Goal: Contribute content: Add original content to the website for others to see

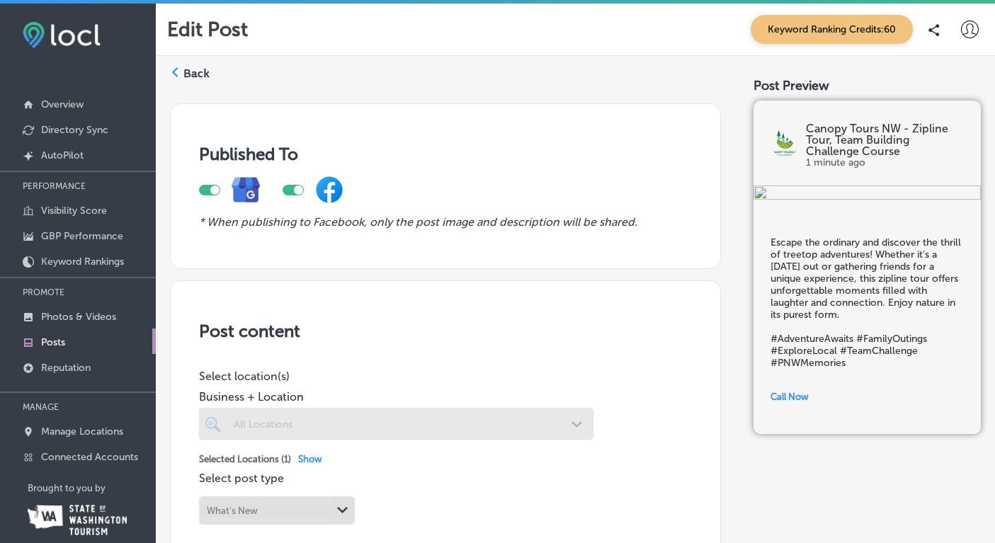
click at [196, 72] on label "Back" at bounding box center [197, 74] width 26 height 16
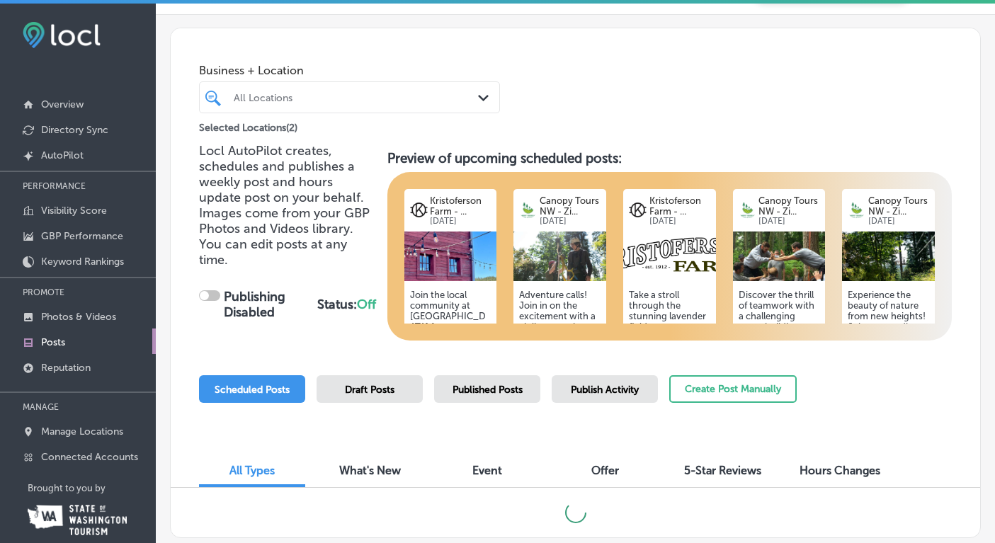
scroll to position [105, 0]
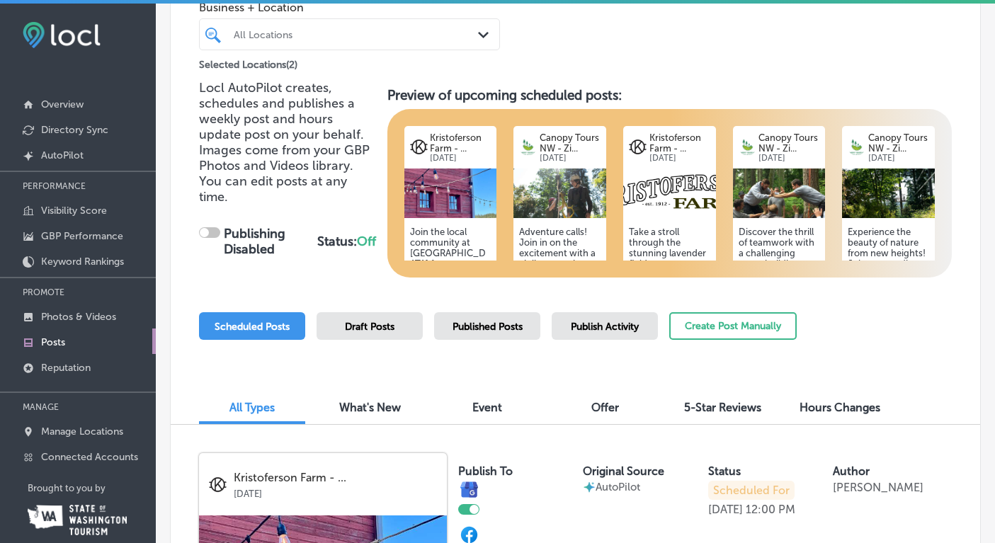
checkbox input "true"
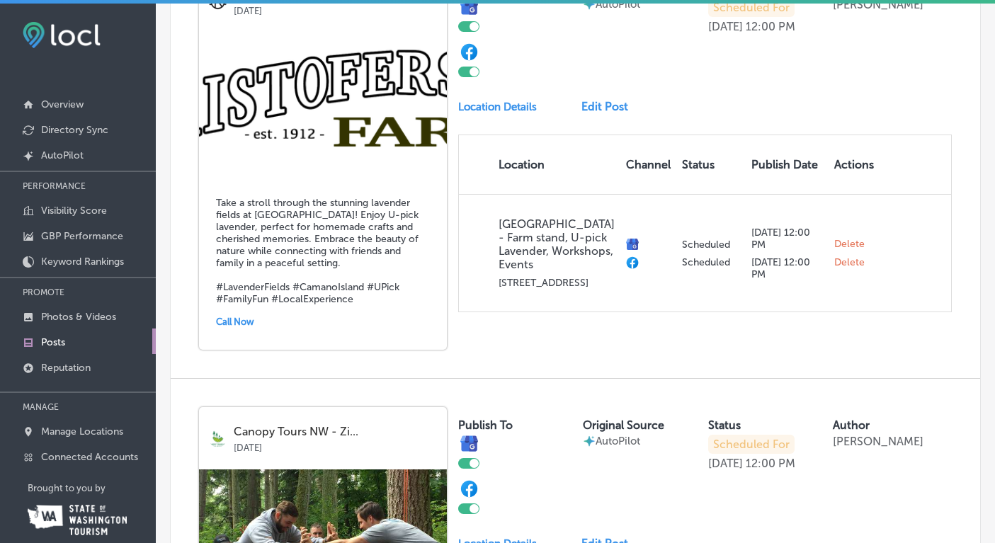
scroll to position [1442, 0]
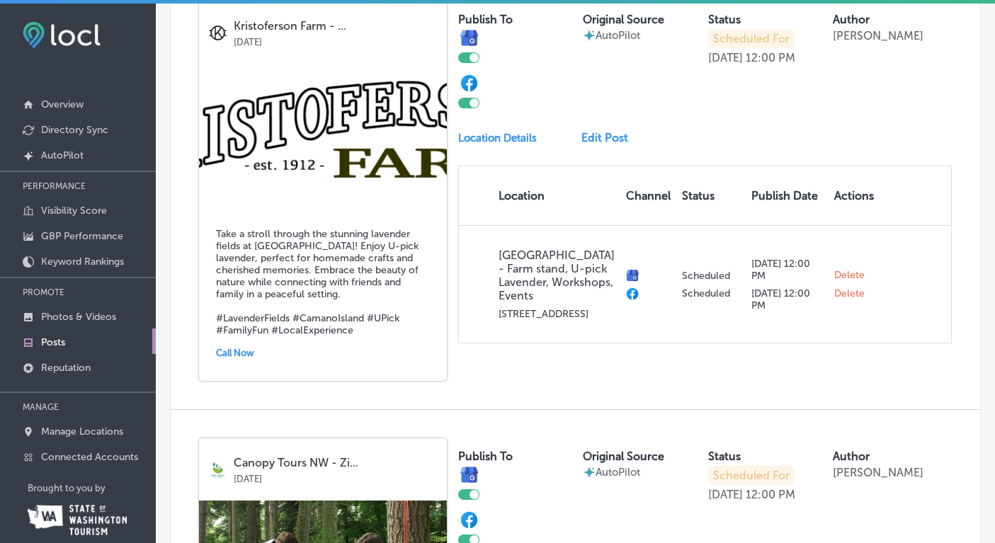
click at [603, 131] on link "Edit Post" at bounding box center [611, 137] width 58 height 13
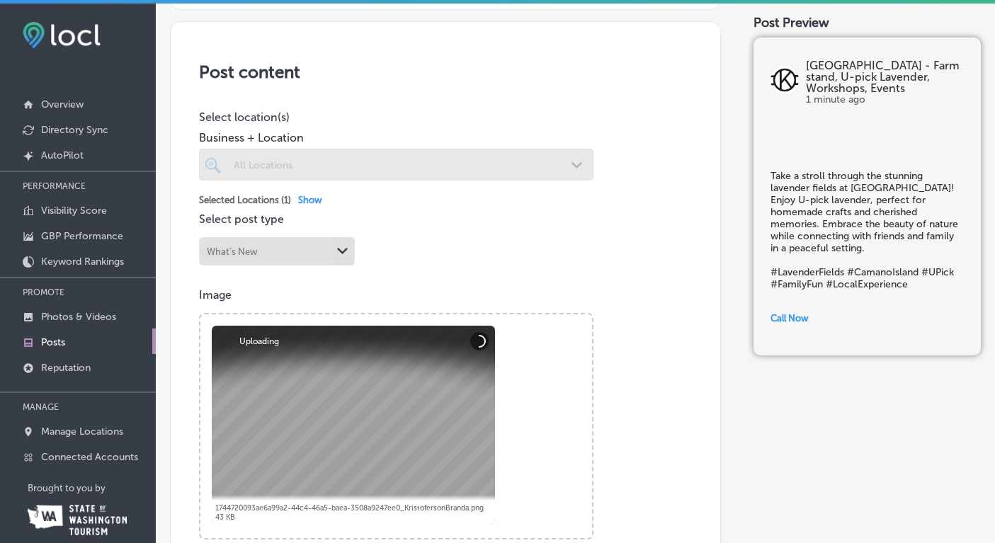
scroll to position [265, 0]
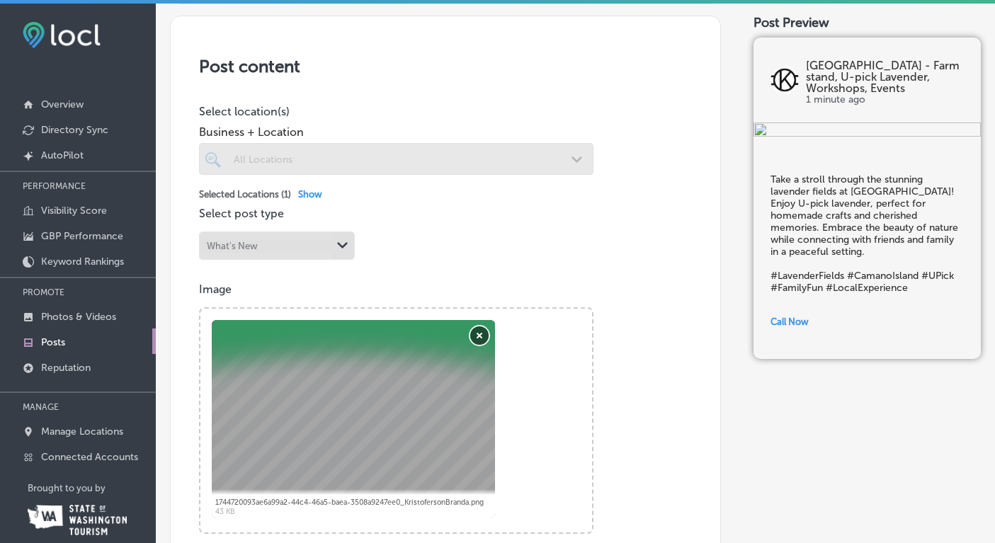
click at [478, 336] on button "Remove" at bounding box center [479, 336] width 18 height 18
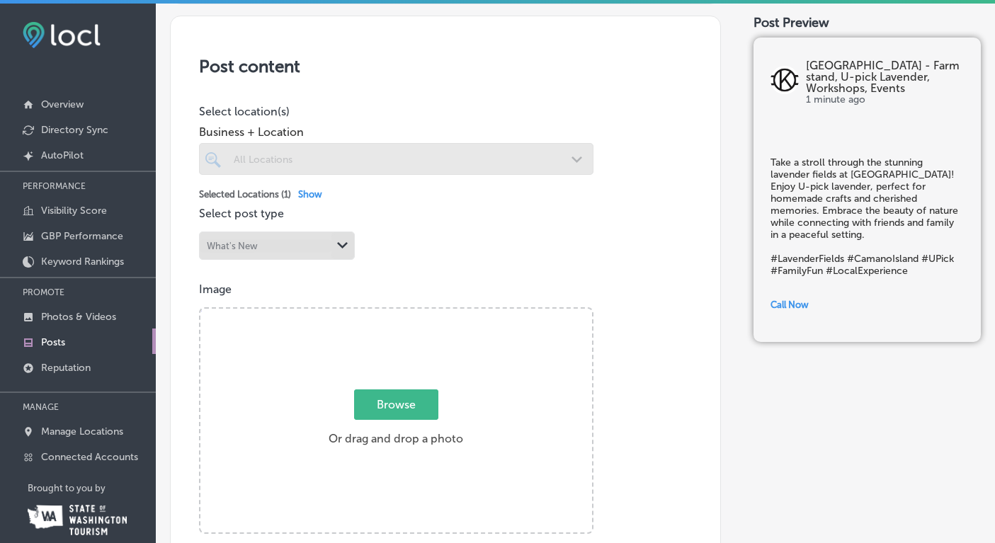
click at [400, 407] on span "Browse" at bounding box center [396, 405] width 84 height 30
click at [400, 313] on input "Browse Or drag and drop a photo" at bounding box center [397, 311] width 392 height 4
type input "C:\fakepath\EatLocalMonthPoster.png"
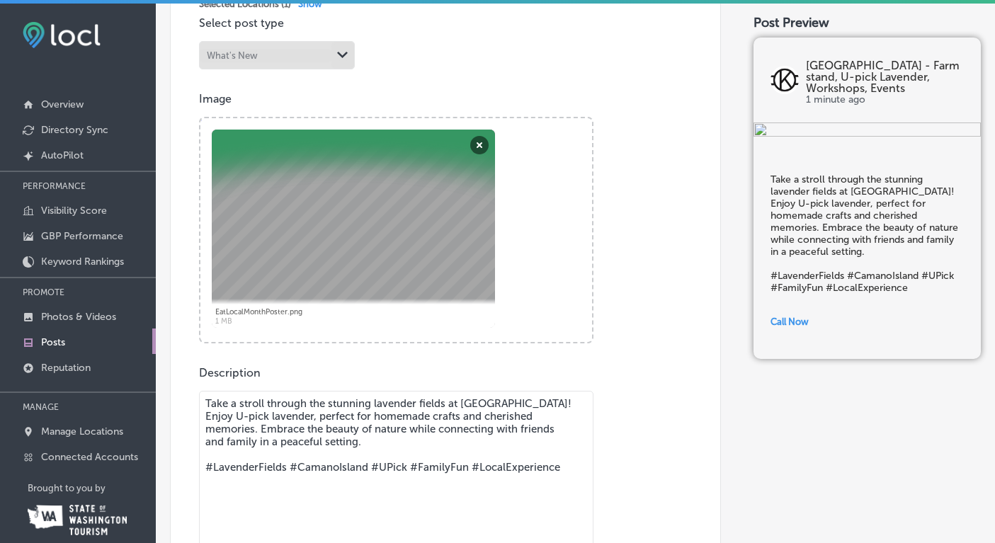
scroll to position [458, 0]
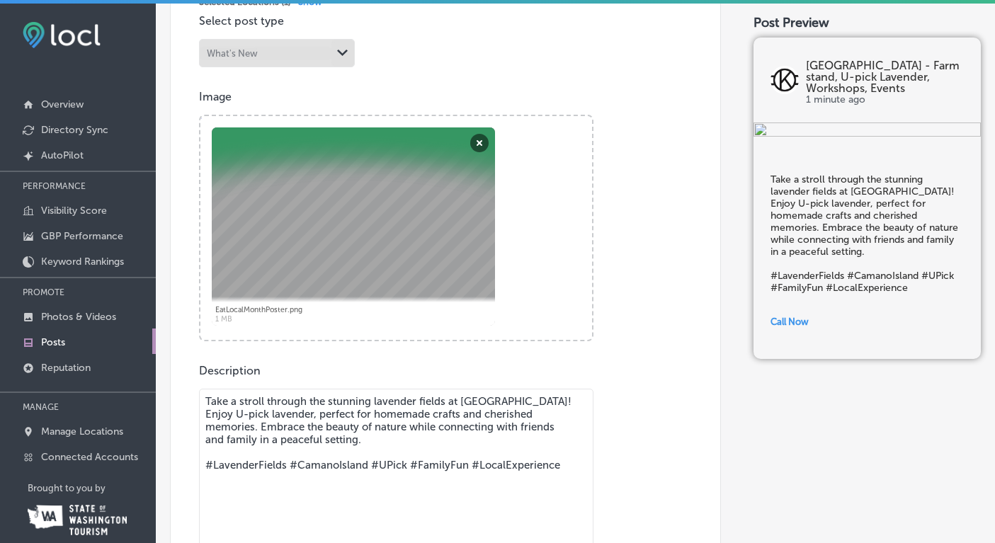
click at [373, 194] on div at bounding box center [353, 227] width 283 height 198
drag, startPoint x: 373, startPoint y: 194, endPoint x: 374, endPoint y: 219, distance: 24.8
click at [374, 226] on div at bounding box center [353, 227] width 283 height 198
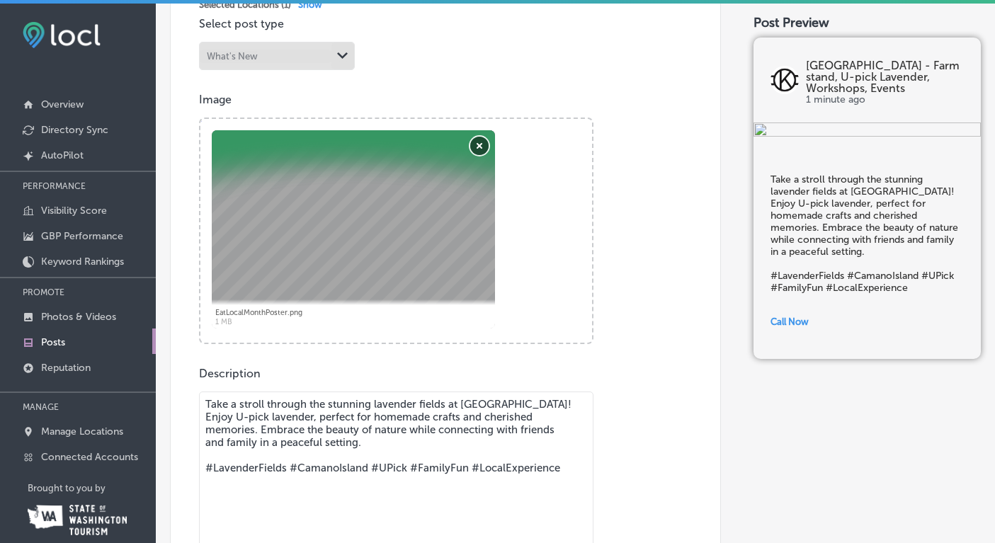
click at [476, 145] on button "Remove" at bounding box center [479, 146] width 18 height 18
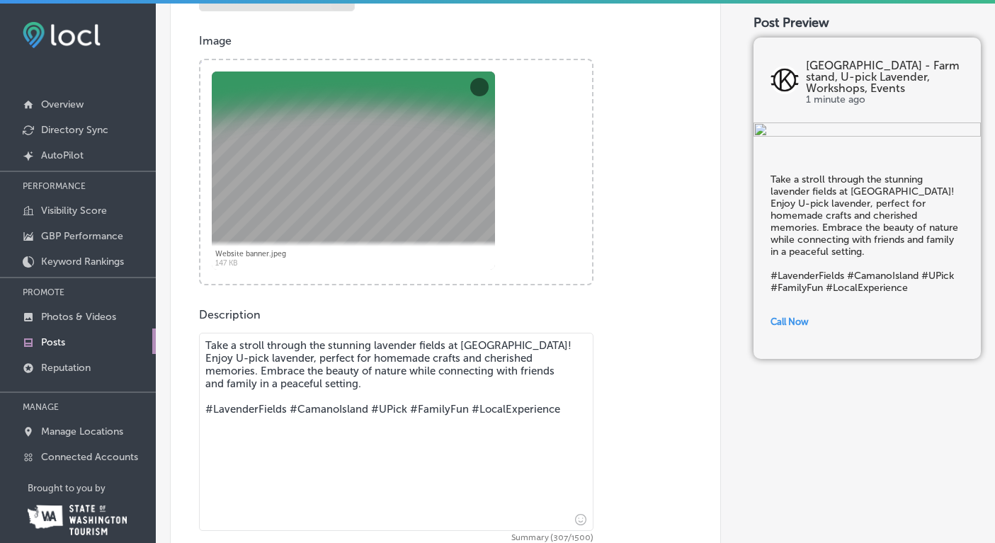
scroll to position [555, 0]
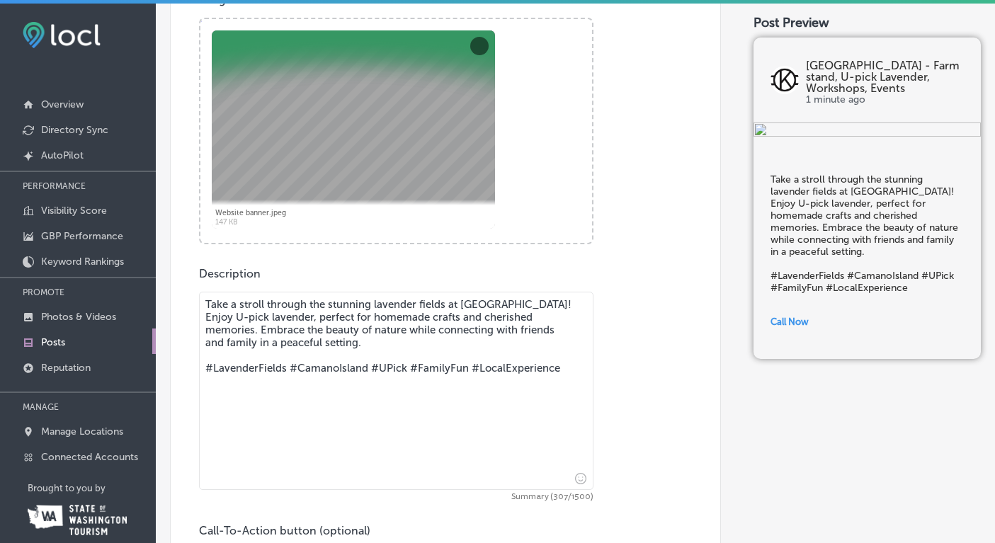
click at [457, 344] on textarea "Take a stroll through the stunning lavender fields at [GEOGRAPHIC_DATA]! Enjoy …" at bounding box center [396, 391] width 395 height 198
drag, startPoint x: 207, startPoint y: 303, endPoint x: 544, endPoint y: 305, distance: 337.3
click at [544, 305] on textarea "Take a stroll through the stunning lavender fields at [GEOGRAPHIC_DATA]! Enjoy …" at bounding box center [396, 391] width 395 height 198
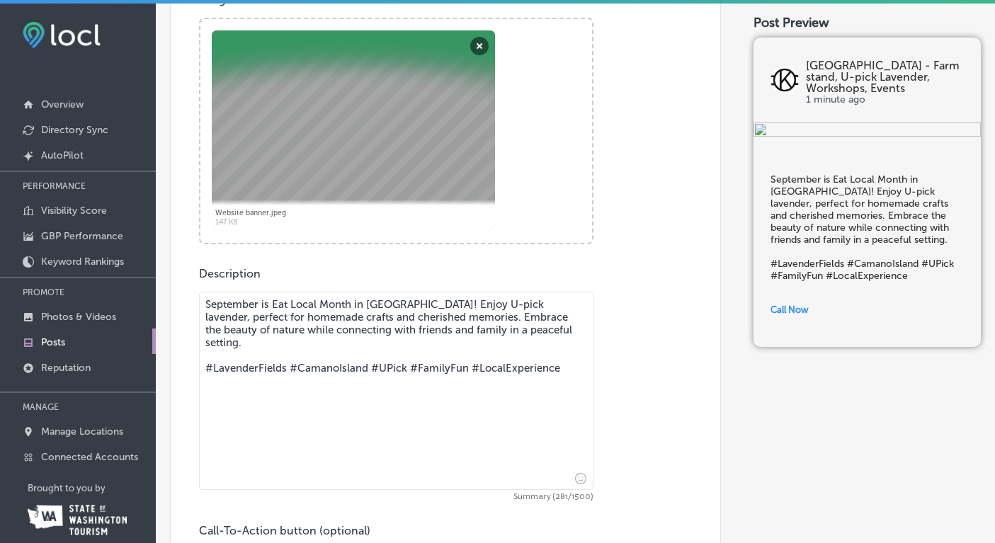
drag, startPoint x: 444, startPoint y: 300, endPoint x: 469, endPoint y: 313, distance: 28.8
click at [469, 313] on textarea "September is Eat Local Month in [GEOGRAPHIC_DATA]! Enjoy U-pick lavender, perfe…" at bounding box center [396, 391] width 395 height 198
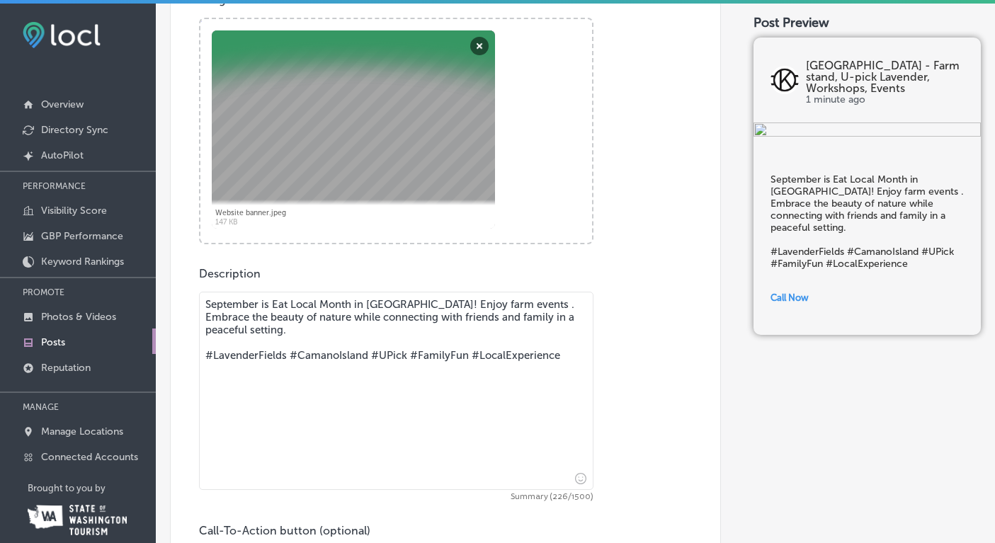
click at [434, 303] on textarea "September is Eat Local Month in [GEOGRAPHIC_DATA]! Enjoy farm events . Embrace …" at bounding box center [396, 391] width 395 height 198
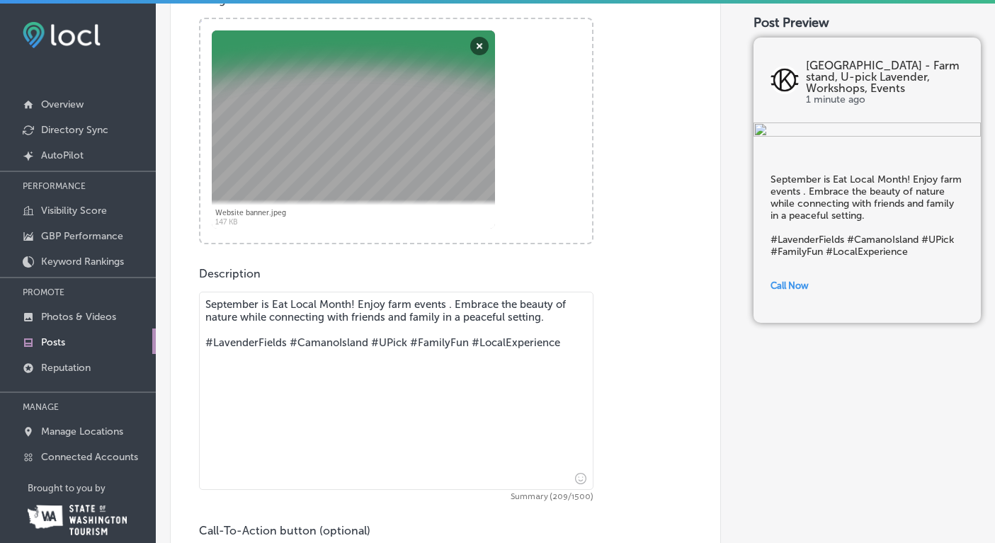
click at [383, 303] on textarea "September is Eat Local Month! Enjoy farm events . Embrace the beauty of nature …" at bounding box center [396, 391] width 395 height 198
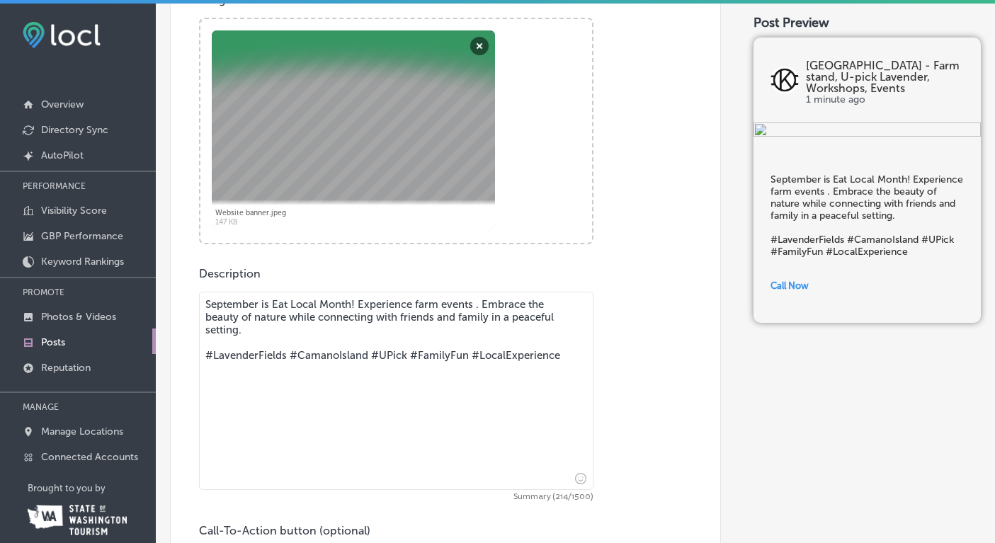
click at [475, 305] on textarea "September is Eat Local Month! Experience farm events . Embrace the beauty of na…" at bounding box center [396, 391] width 395 height 198
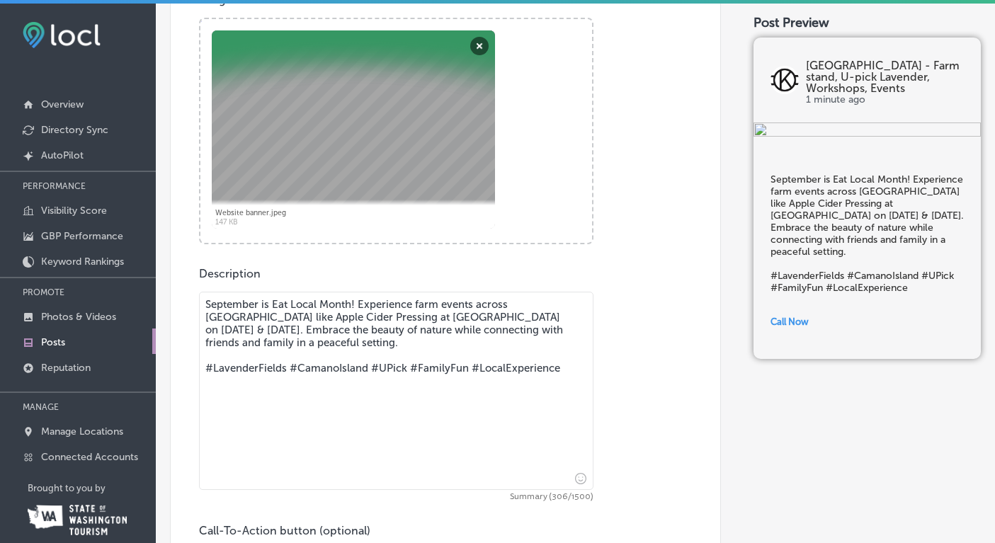
drag, startPoint x: 385, startPoint y: 329, endPoint x: 355, endPoint y: 331, distance: 30.5
click at [355, 331] on textarea "September is Eat Local Month! Experience farm events across [GEOGRAPHIC_DATA] l…" at bounding box center [396, 391] width 395 height 198
drag, startPoint x: 559, startPoint y: 366, endPoint x: 205, endPoint y: 367, distance: 354.3
click at [205, 367] on textarea "September is Eat Local Month! Experience farm events across [GEOGRAPHIC_DATA] l…" at bounding box center [396, 391] width 395 height 198
paste textarea "CamanoIsland #[GEOGRAPHIC_DATA] – used in Island County food trail promotions […"
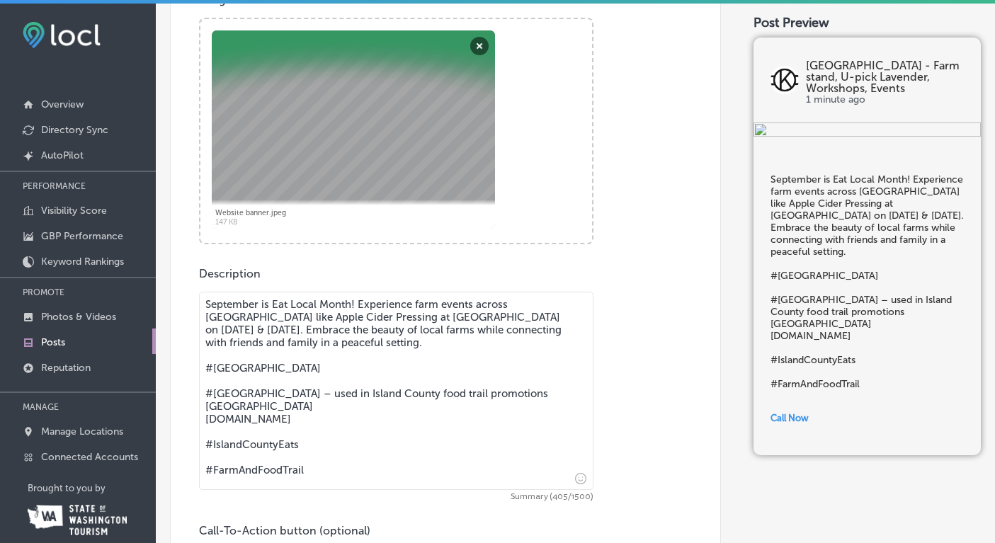
click at [205, 393] on textarea "September is Eat Local Month! Experience farm events across [GEOGRAPHIC_DATA] l…" at bounding box center [396, 391] width 395 height 198
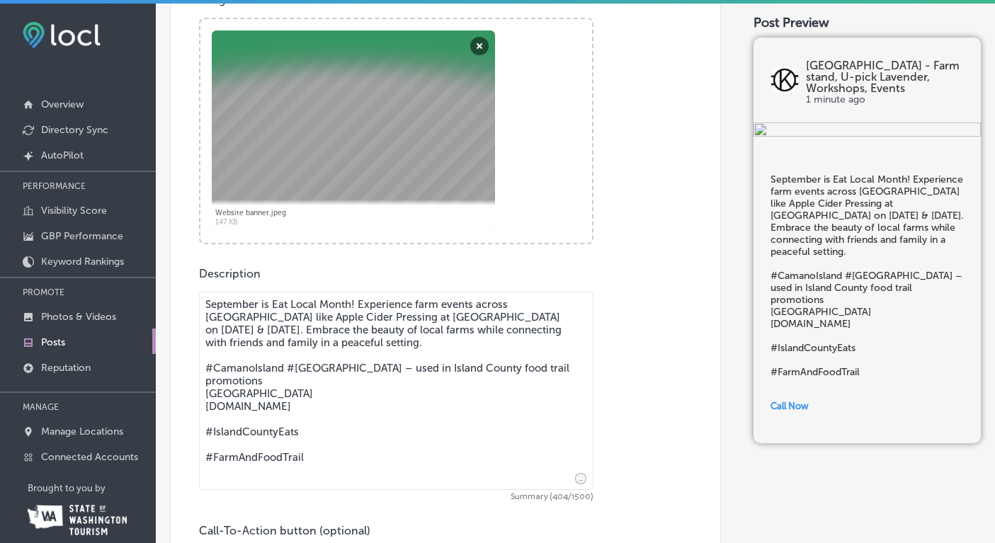
click at [294, 366] on textarea "September is Eat Local Month! Experience farm events across [GEOGRAPHIC_DATA] l…" at bounding box center [396, 391] width 395 height 198
click at [373, 366] on textarea "September is Eat Local Month! Experience farm events across [GEOGRAPHIC_DATA] l…" at bounding box center [396, 391] width 395 height 198
click at [287, 405] on textarea "September is Eat Local Month! Experience farm events across [GEOGRAPHIC_DATA] l…" at bounding box center [396, 391] width 395 height 198
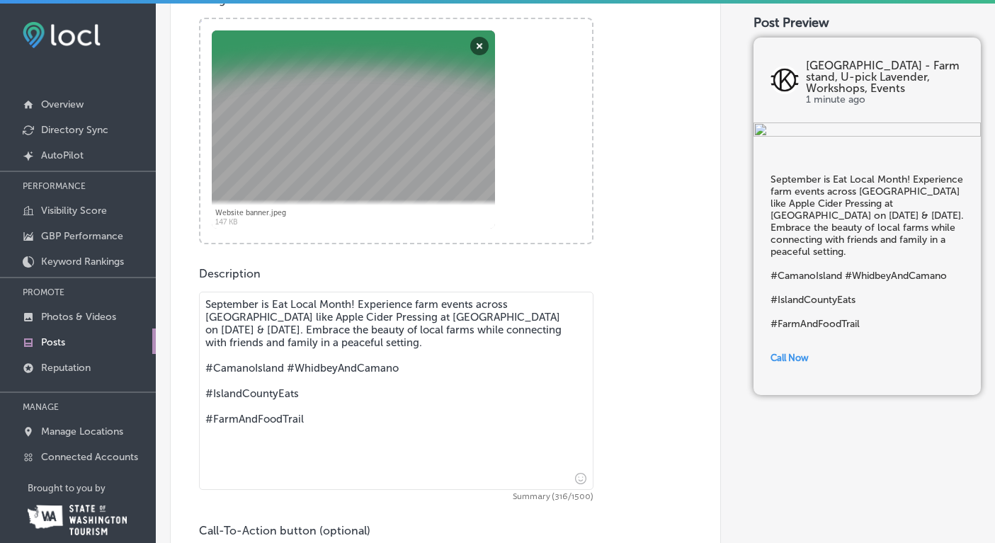
click at [203, 395] on textarea "September is Eat Local Month! Experience farm events across [GEOGRAPHIC_DATA] l…" at bounding box center [396, 391] width 395 height 198
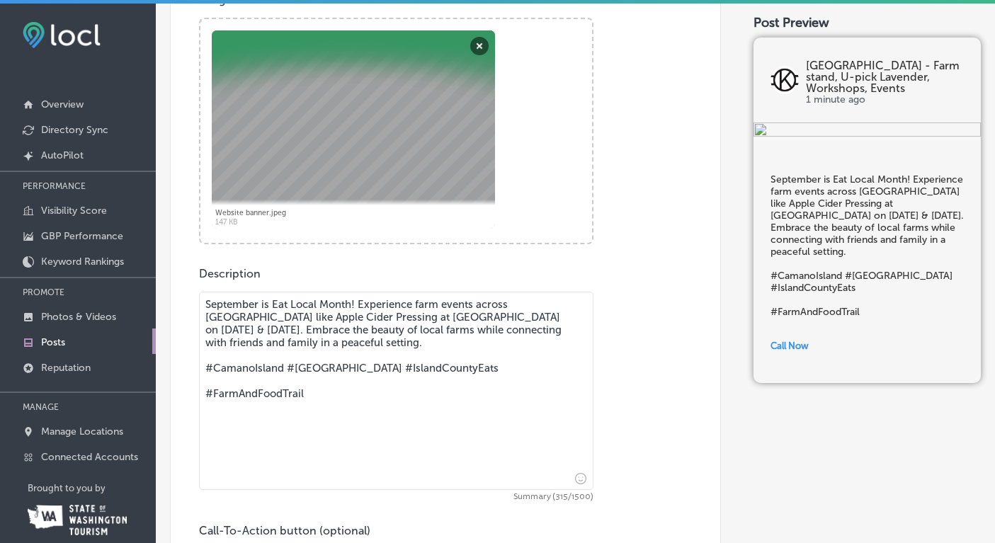
click at [205, 394] on textarea "September is Eat Local Month! Experience farm events across [GEOGRAPHIC_DATA] l…" at bounding box center [396, 391] width 395 height 198
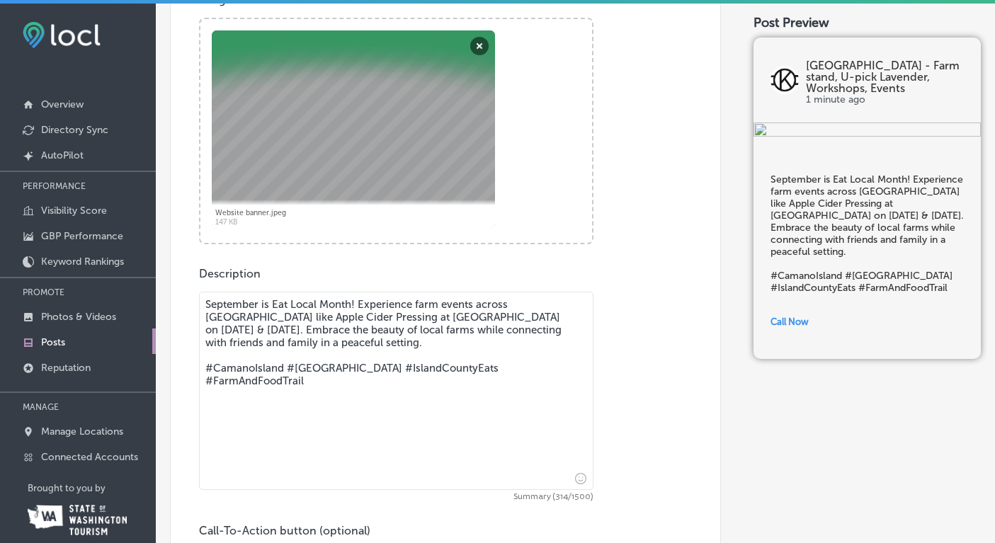
drag, startPoint x: 496, startPoint y: 368, endPoint x: 404, endPoint y: 363, distance: 92.2
click at [404, 363] on textarea "September is Eat Local Month! Experience farm events across [GEOGRAPHIC_DATA] l…" at bounding box center [396, 391] width 395 height 198
paste textarea "EatLocal"
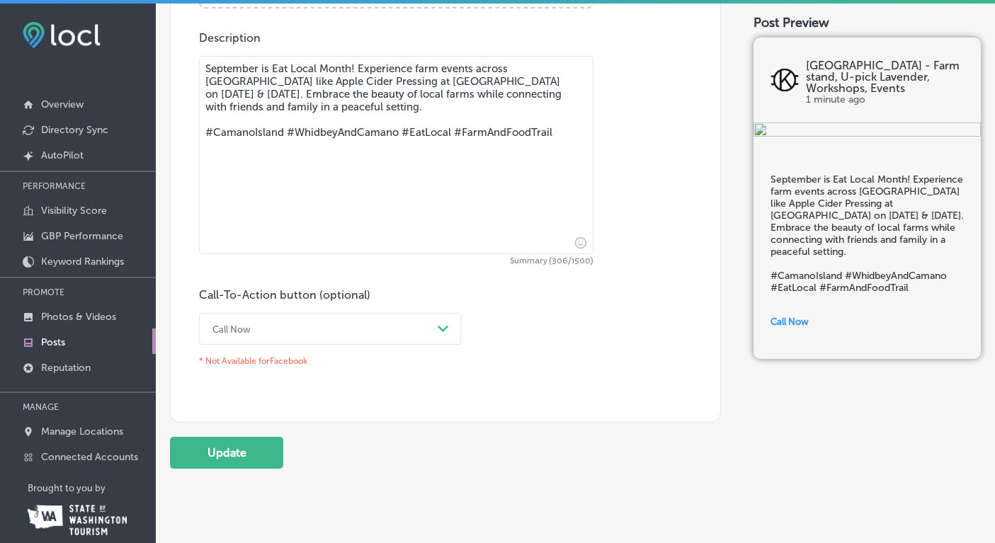
scroll to position [789, 0]
type textarea "September is Eat Local Month! Experience farm events across [GEOGRAPHIC_DATA] l…"
click at [447, 326] on div "Path Created with Sketch." at bounding box center [443, 331] width 11 height 11
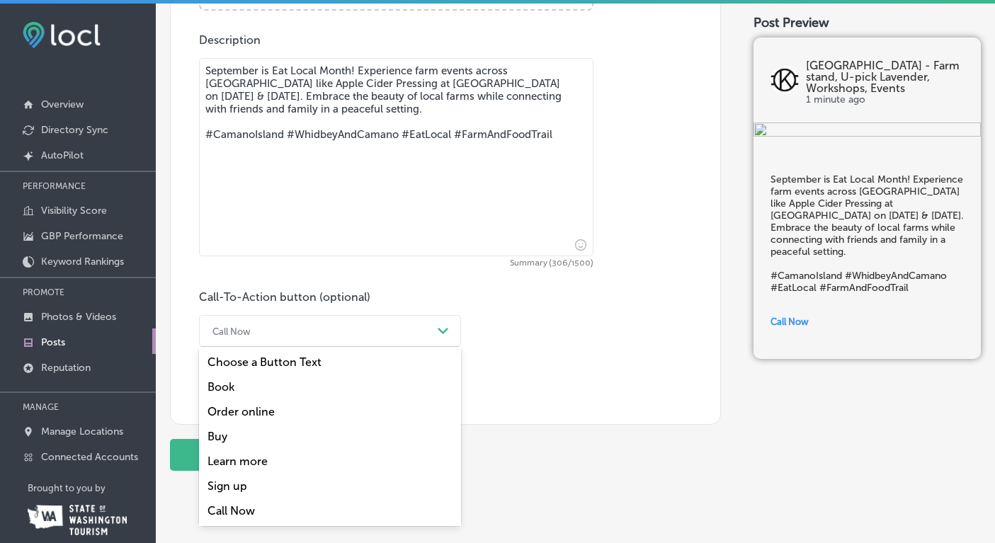
click at [264, 458] on div "Learn more" at bounding box center [330, 461] width 262 height 25
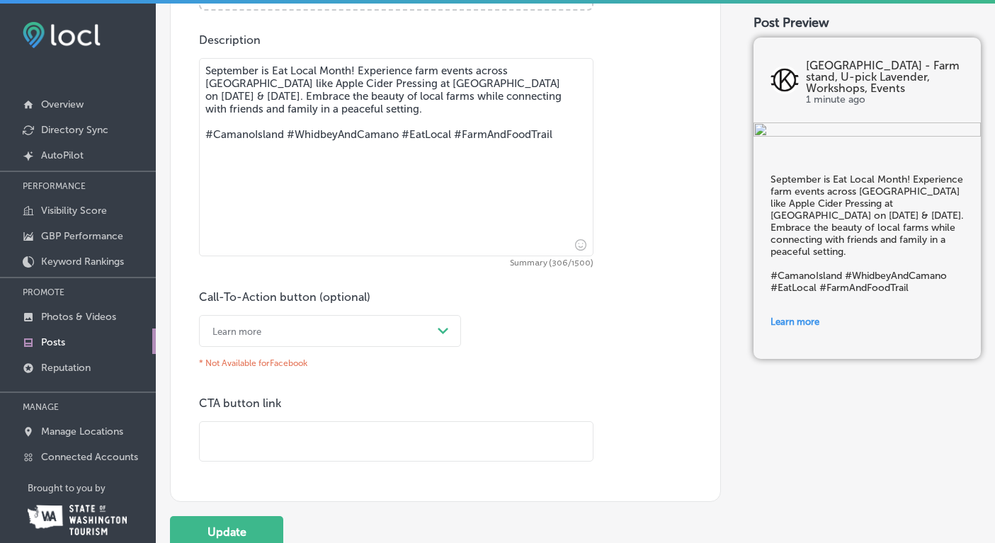
click at [254, 434] on input "text" at bounding box center [396, 441] width 393 height 39
paste input "[URL][DOMAIN_NAME]"
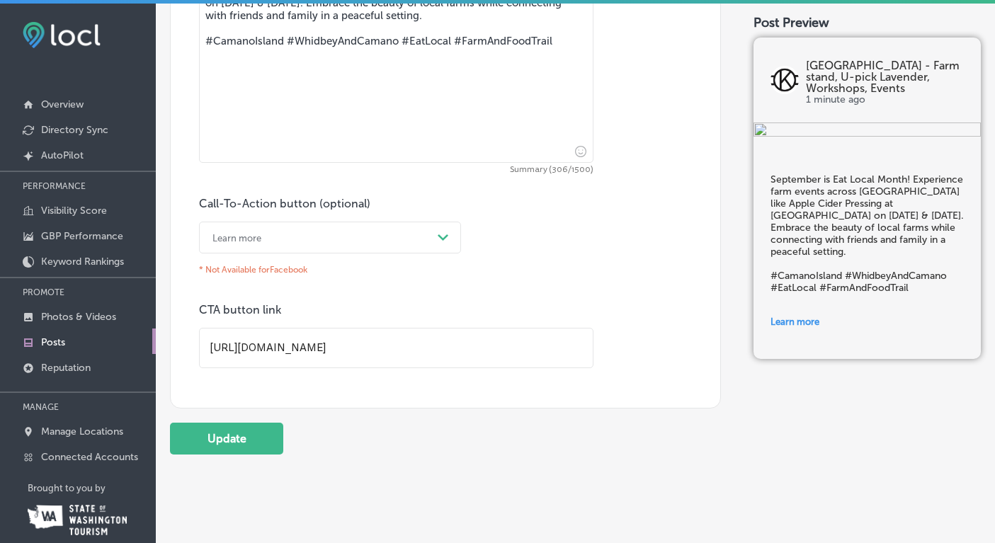
scroll to position [888, 0]
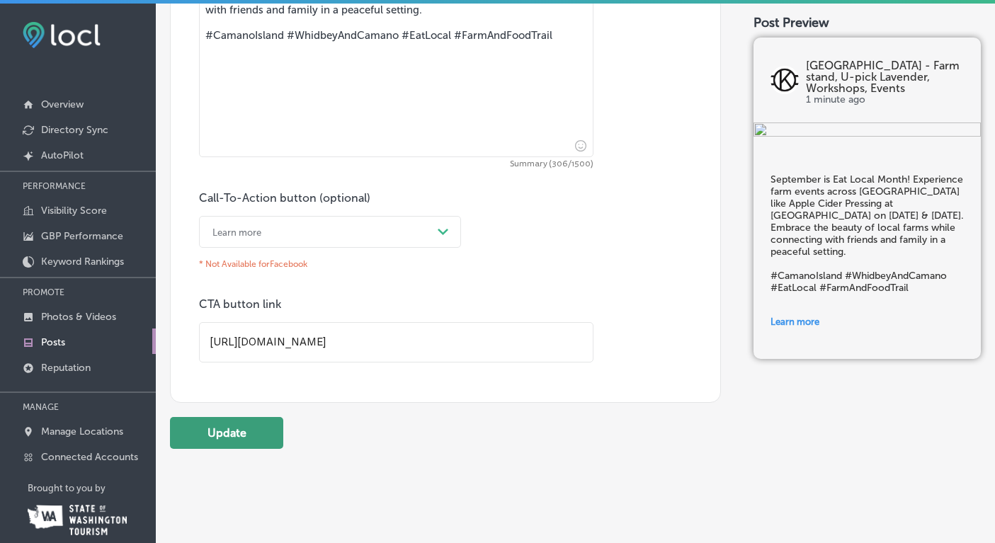
type input "[URL][DOMAIN_NAME]"
click at [230, 436] on button "Update" at bounding box center [226, 433] width 113 height 32
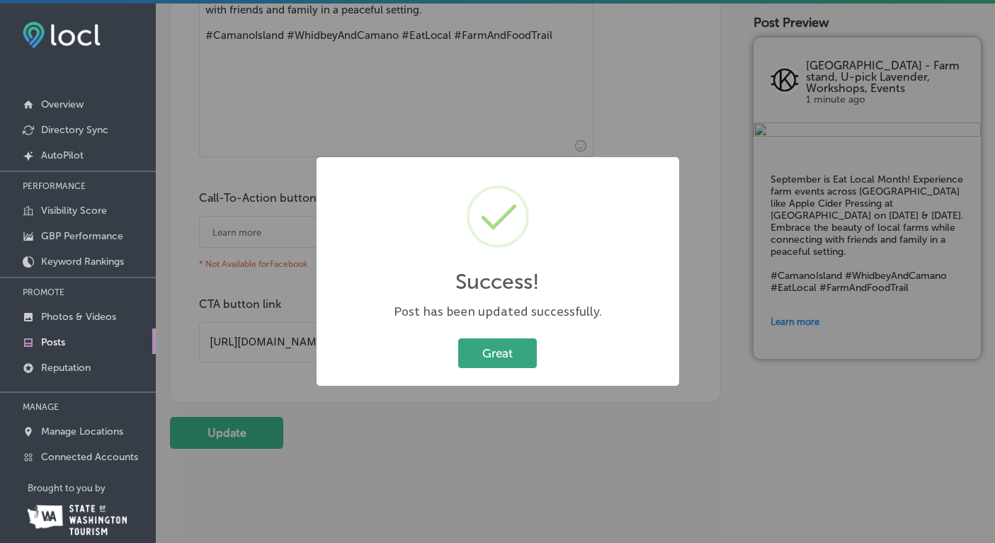
click at [512, 358] on button "Great" at bounding box center [497, 353] width 79 height 29
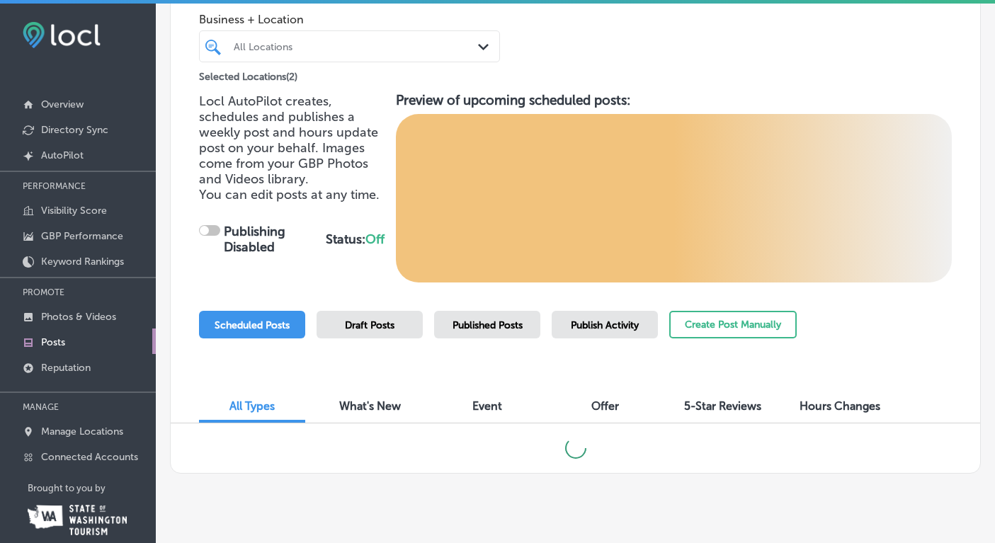
checkbox input "true"
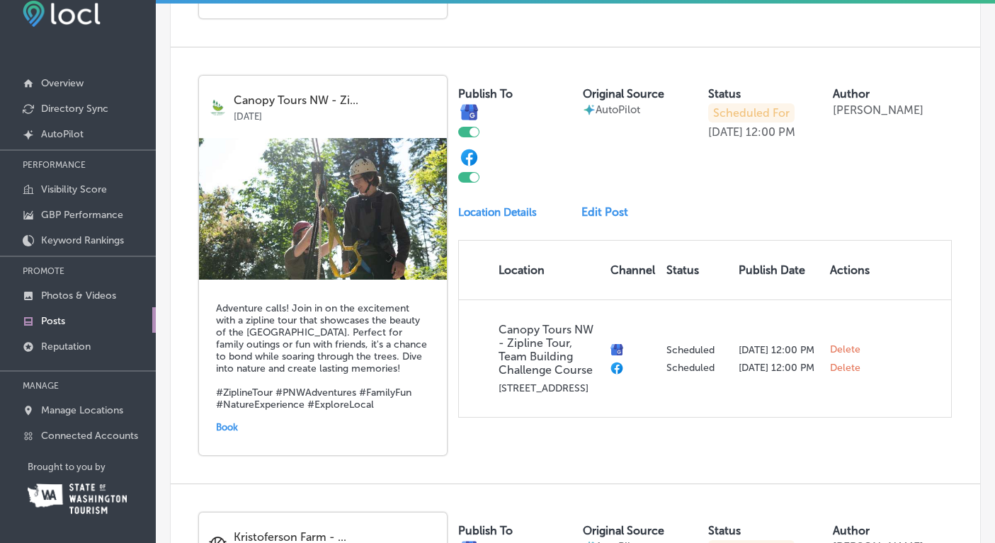
scroll to position [912, 0]
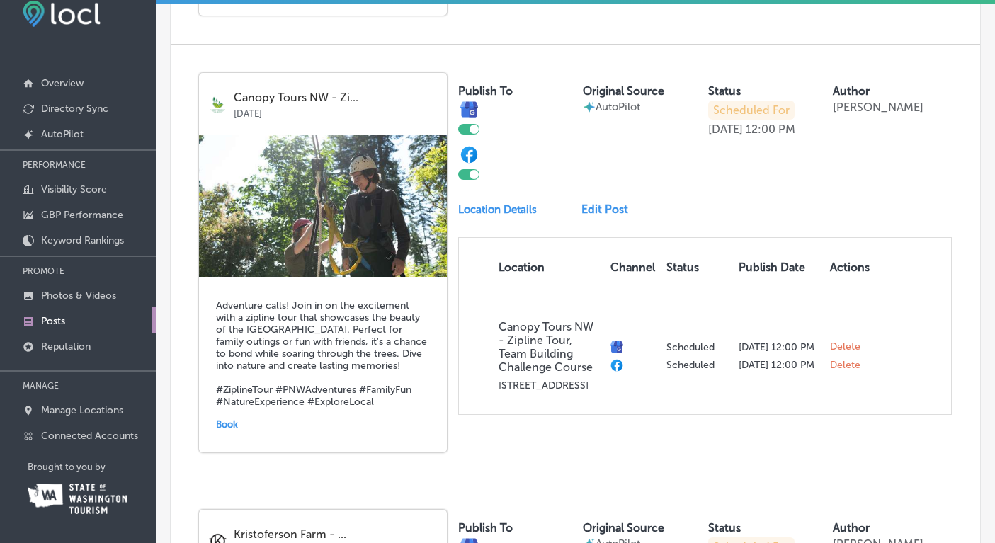
click at [614, 203] on link "Edit Post" at bounding box center [611, 209] width 58 height 13
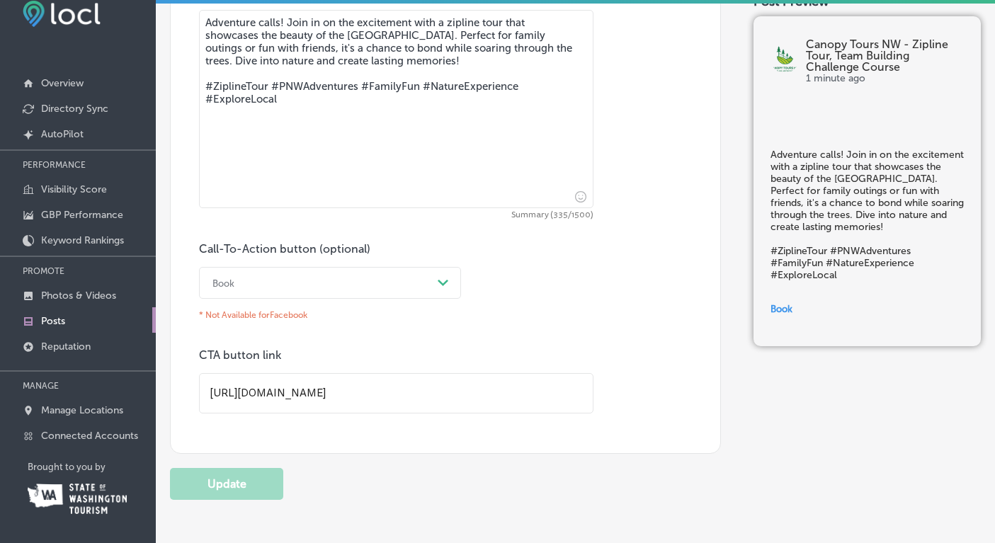
scroll to position [825, 0]
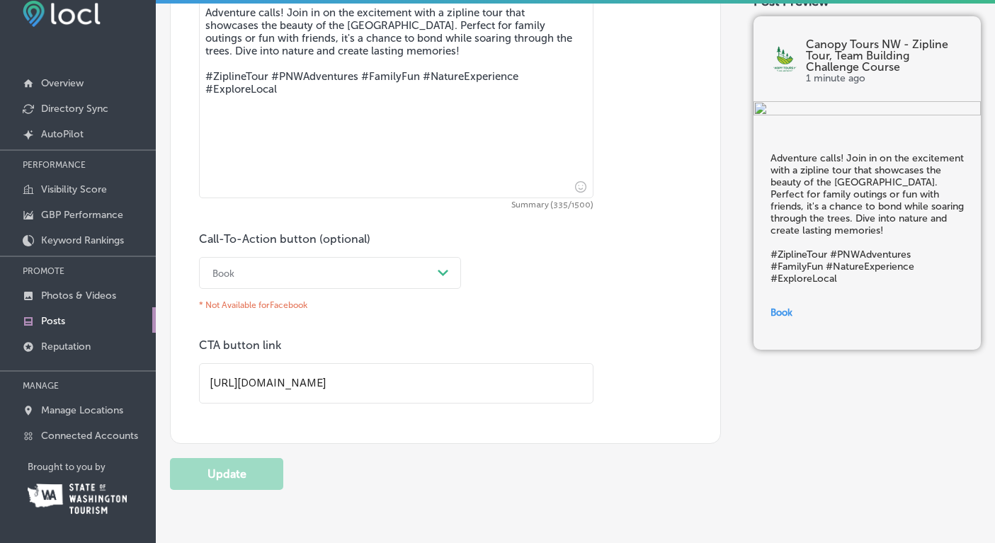
click at [418, 386] on input "[URL][DOMAIN_NAME]" at bounding box center [396, 383] width 393 height 39
drag, startPoint x: 397, startPoint y: 380, endPoint x: 186, endPoint y: 388, distance: 212.0
paste input "[DOMAIN_NAME][URL]"
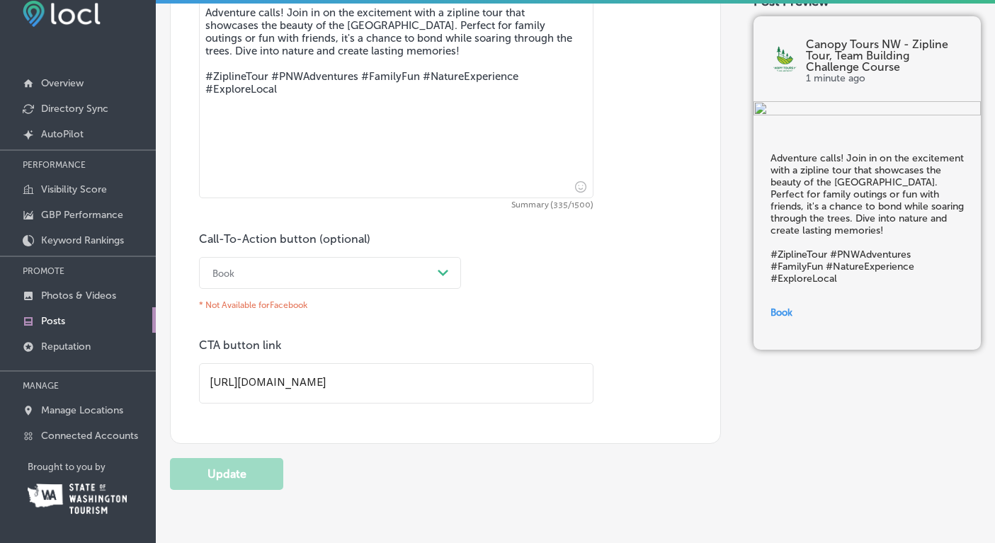
scroll to position [1, 215]
type input "[URL][DOMAIN_NAME]"
click at [233, 483] on button "Update" at bounding box center [226, 474] width 113 height 32
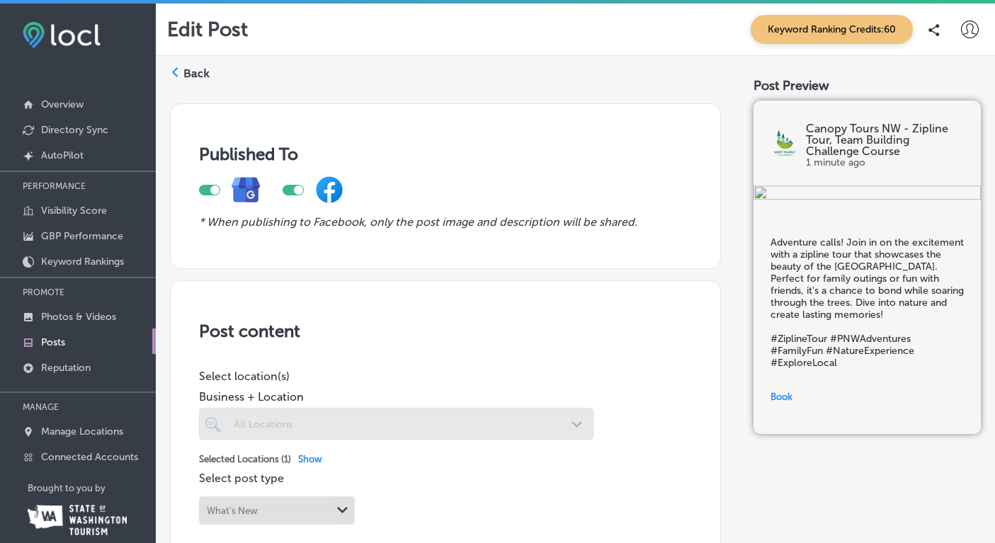
click at [184, 67] on label "Back" at bounding box center [197, 74] width 26 height 16
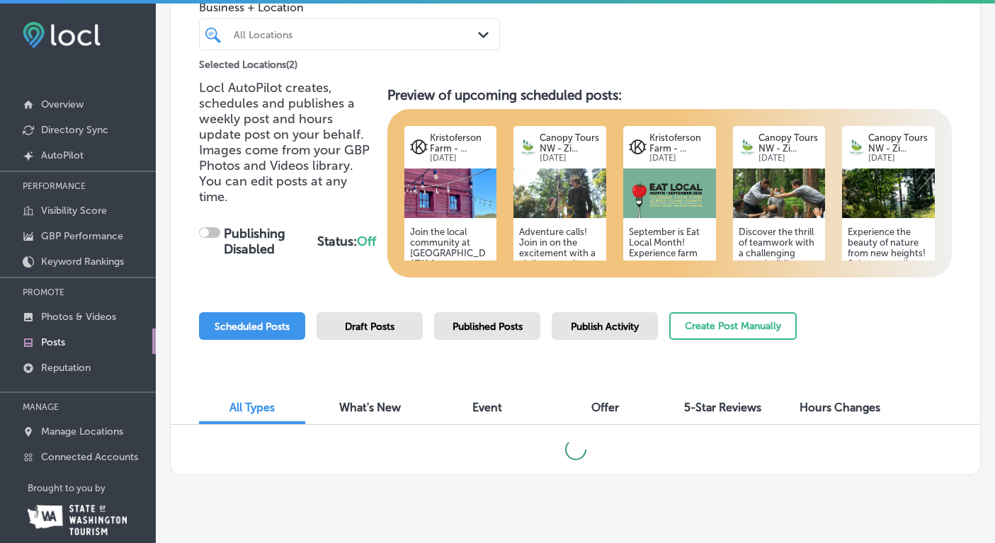
scroll to position [21, 0]
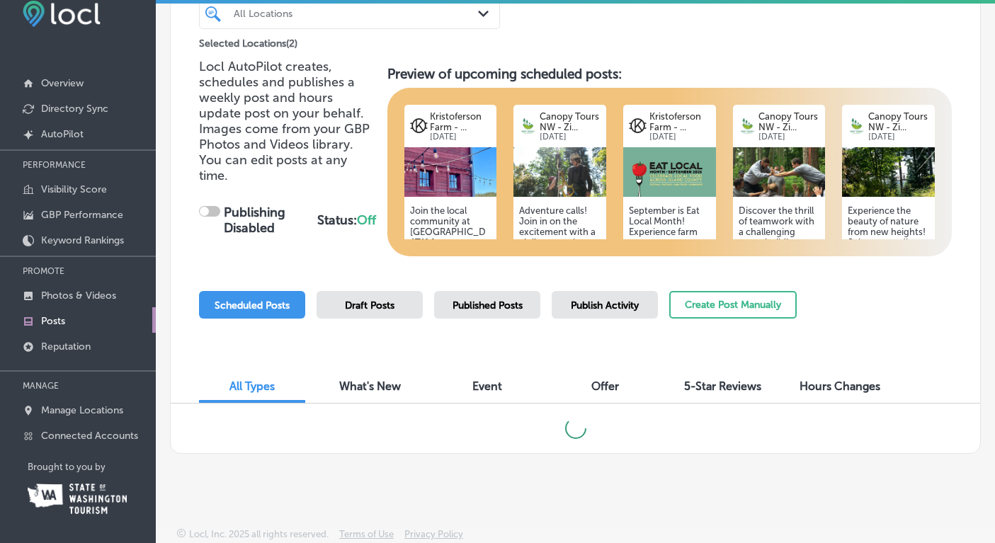
checkbox input "true"
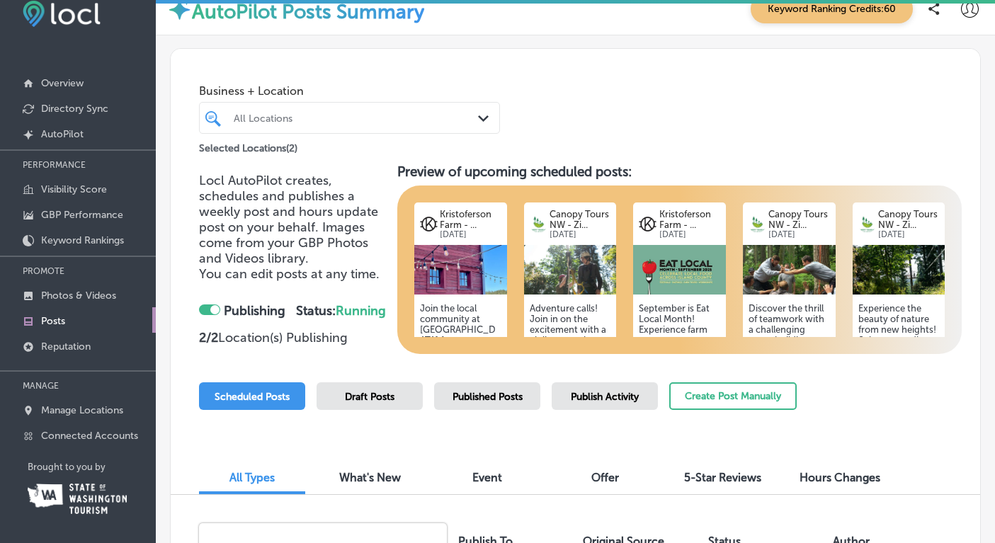
scroll to position [0, 0]
